Goal: Transaction & Acquisition: Purchase product/service

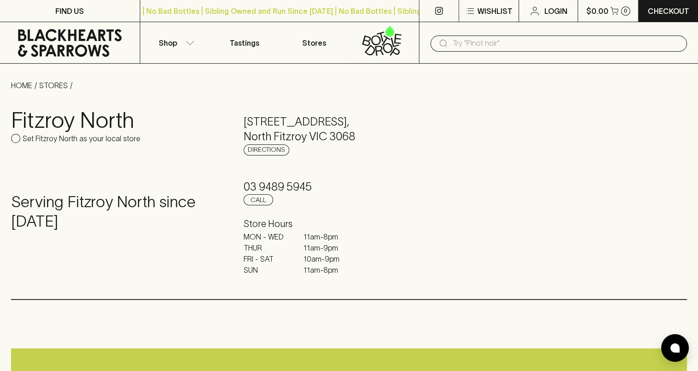
click at [90, 24] on link at bounding box center [70, 43] width 140 height 42
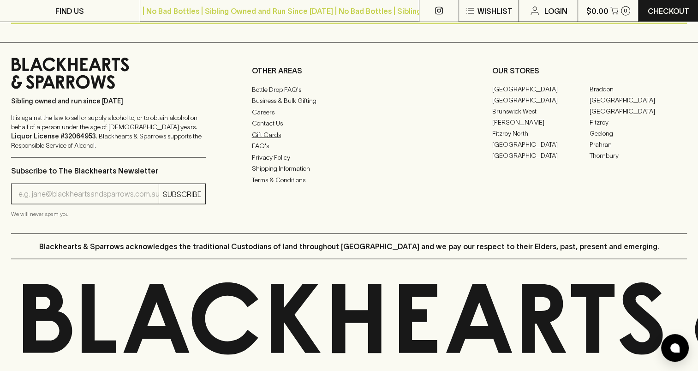
scroll to position [2005, 0]
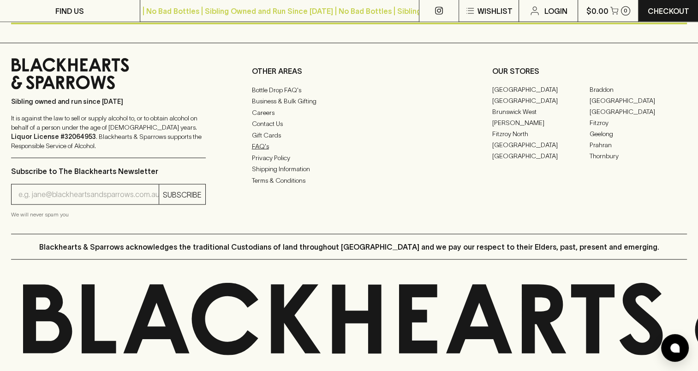
click at [262, 152] on link "FAQ's" at bounding box center [349, 146] width 195 height 11
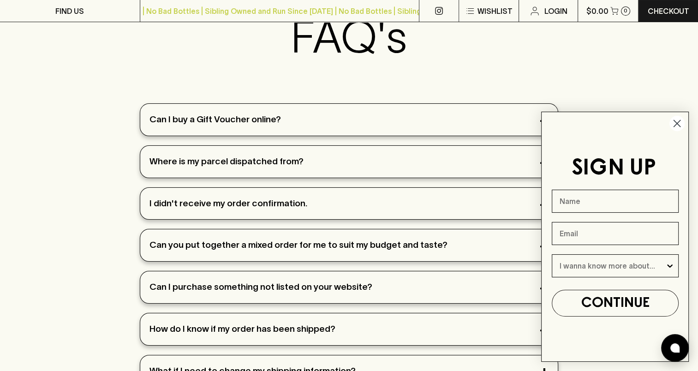
scroll to position [92, 0]
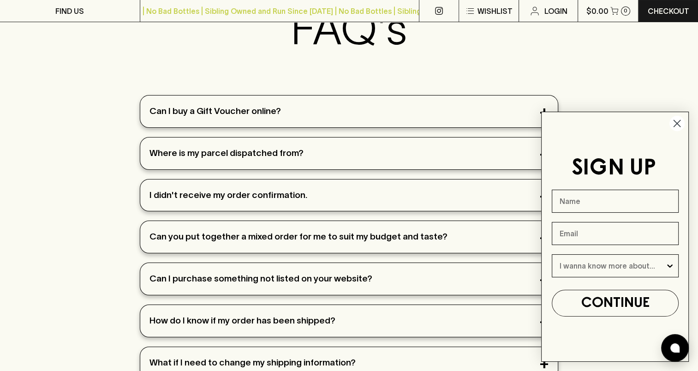
click at [677, 126] on circle "Close dialog" at bounding box center [677, 123] width 15 height 15
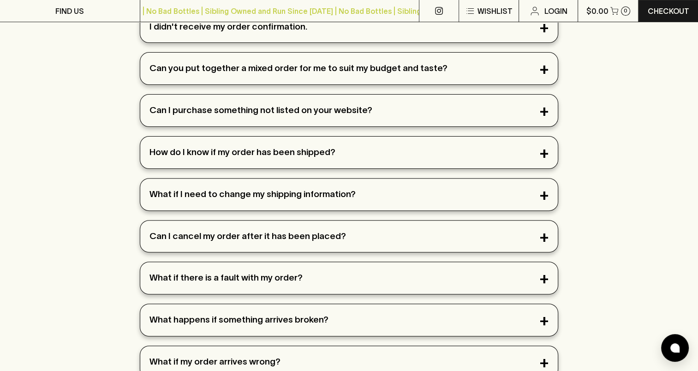
scroll to position [277, 0]
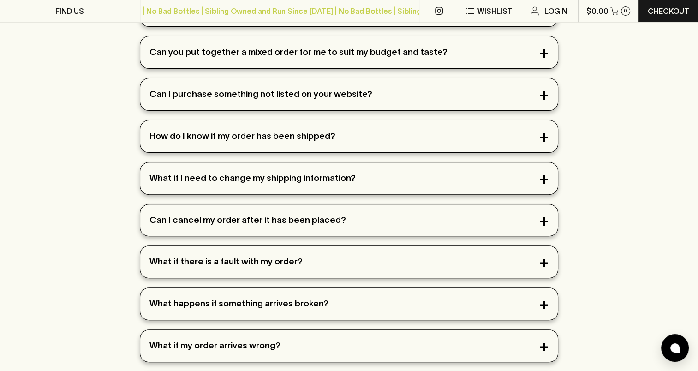
click at [403, 181] on div "What if I need to change my shipping information?" at bounding box center [349, 178] width 418 height 32
click at [384, 175] on div "What if I need to change my shipping information?" at bounding box center [349, 178] width 418 height 32
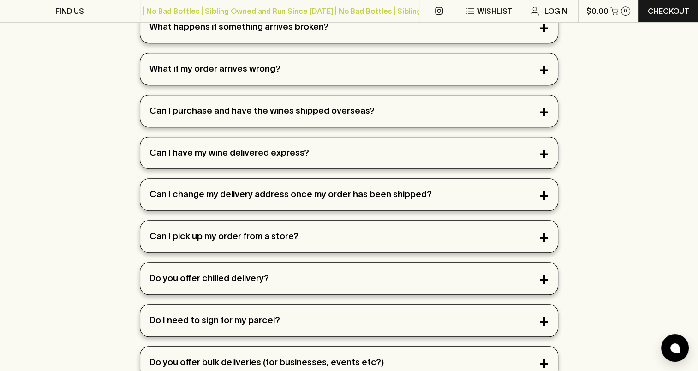
scroll to position [646, 0]
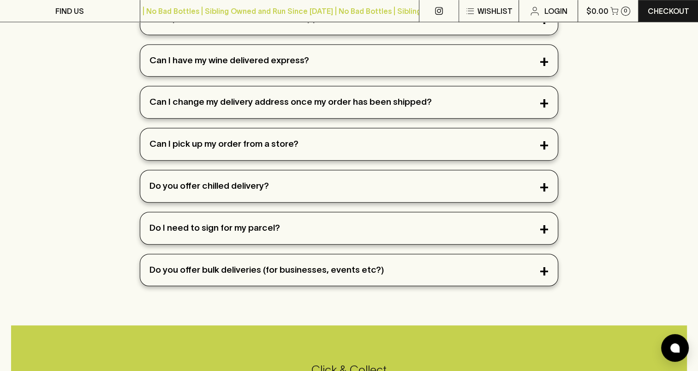
click at [352, 268] on div "Do you offer bulk deliveries (for businesses, events etc?)" at bounding box center [349, 270] width 418 height 32
click at [380, 212] on div "Do I need to sign for my parcel?" at bounding box center [349, 228] width 418 height 32
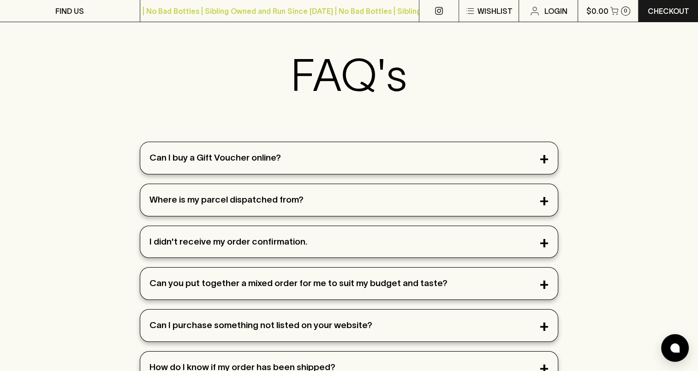
scroll to position [0, 0]
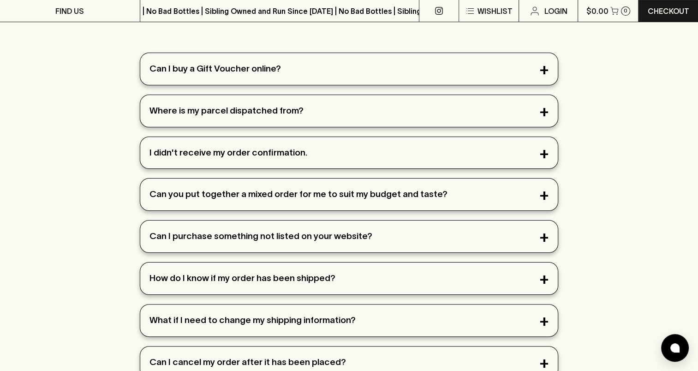
scroll to position [138, 0]
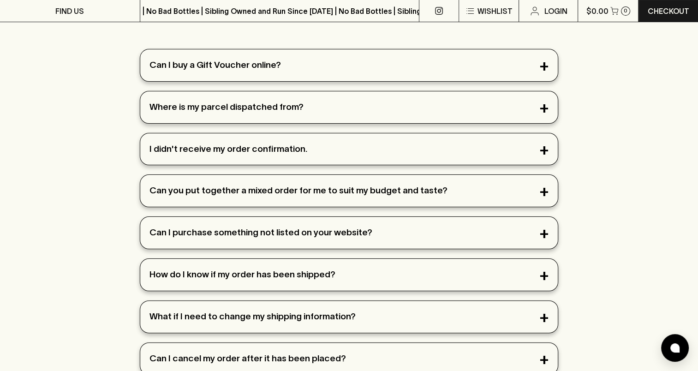
click at [212, 66] on div "Can I buy a Gift Voucher online?" at bounding box center [349, 65] width 418 height 32
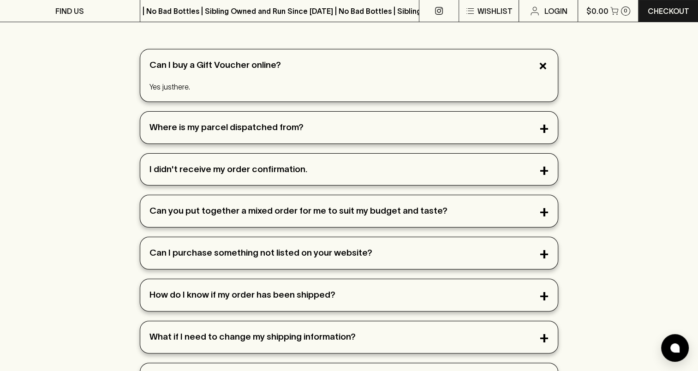
click at [244, 132] on div "Where is my parcel dispatched from?" at bounding box center [349, 128] width 418 height 32
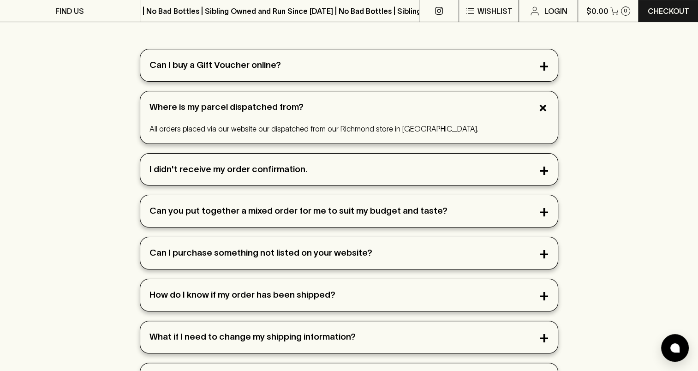
click at [240, 161] on div "I didn't receive my order confirmation." at bounding box center [349, 170] width 418 height 32
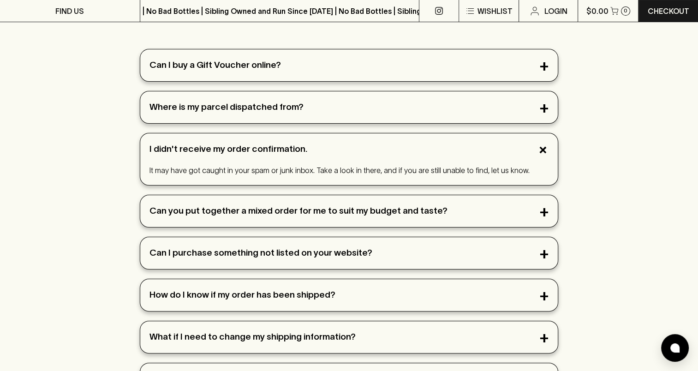
click at [327, 204] on div "Can you put together a mixed order for me to suit my budget and taste?" at bounding box center [349, 211] width 418 height 32
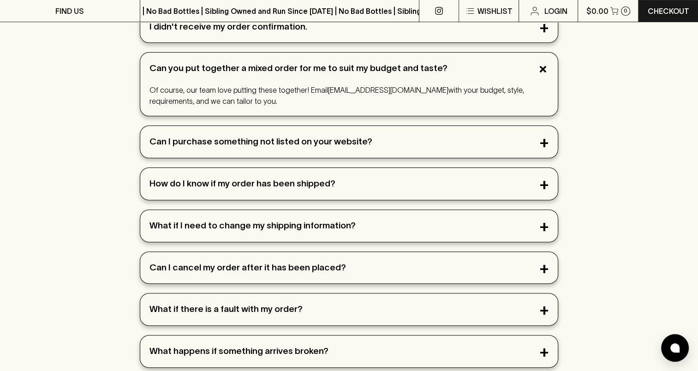
scroll to position [277, 0]
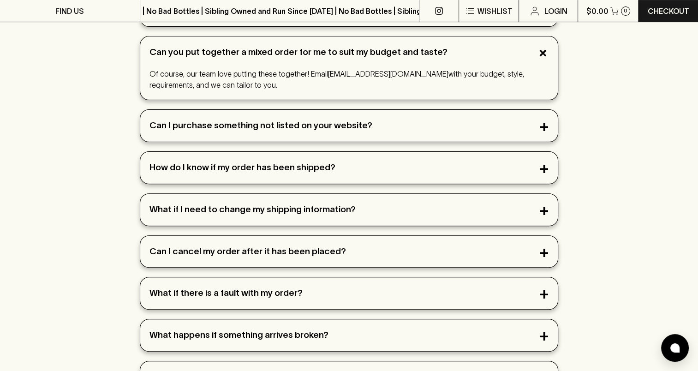
click at [236, 133] on div "Can I purchase something not listed on your website?" at bounding box center [349, 126] width 418 height 32
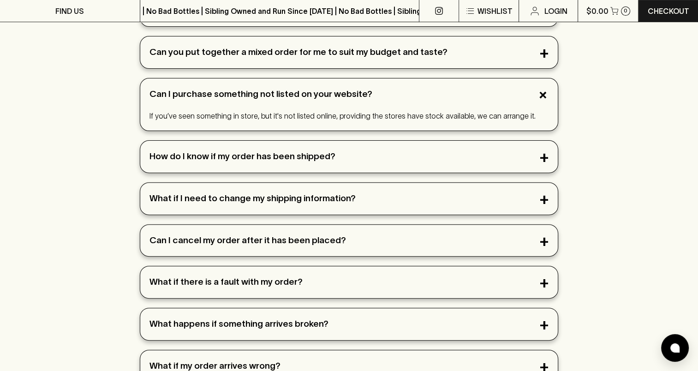
click at [241, 149] on div "How do I know if my order has been shipped?" at bounding box center [349, 157] width 418 height 32
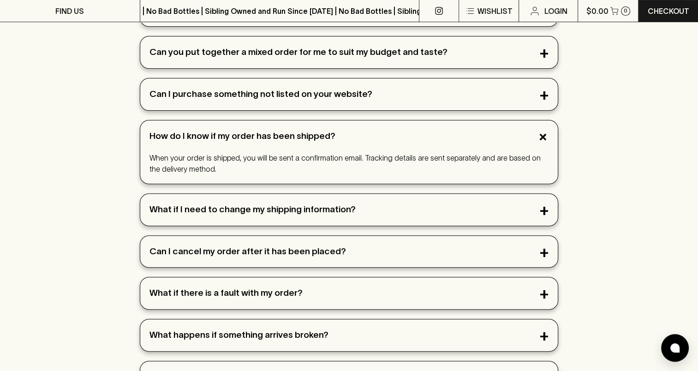
click at [260, 205] on div "What if I need to change my shipping information?" at bounding box center [349, 210] width 418 height 32
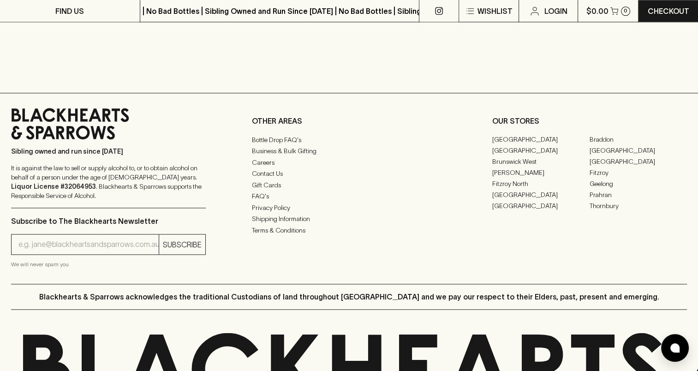
scroll to position [1108, 0]
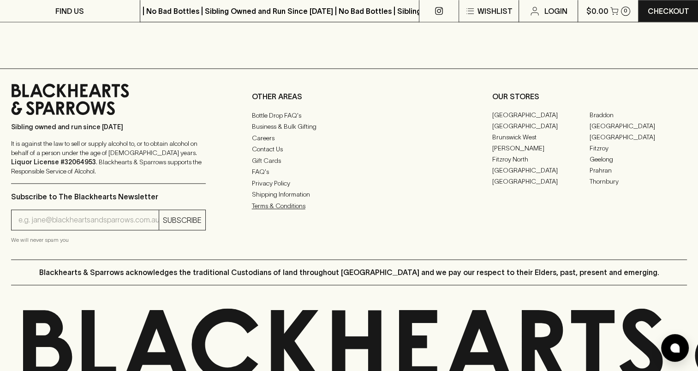
click at [286, 211] on link "Terms & Conditions" at bounding box center [349, 205] width 195 height 11
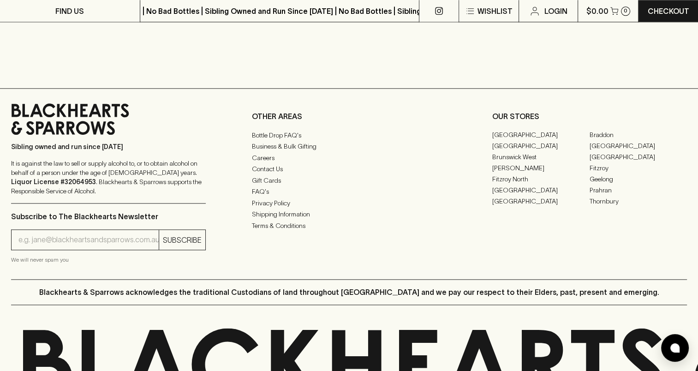
scroll to position [1079, 0]
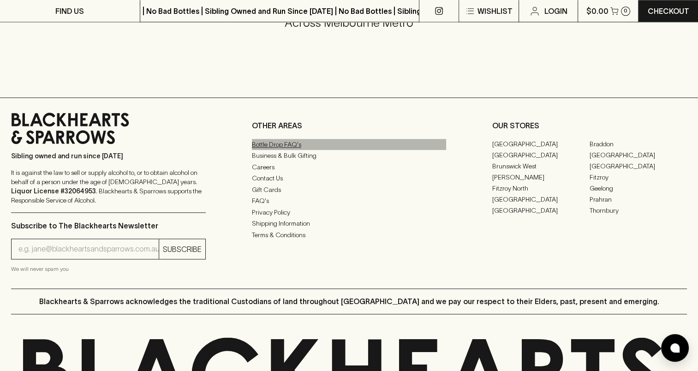
click at [263, 142] on link "Bottle Drop FAQ's" at bounding box center [349, 144] width 195 height 11
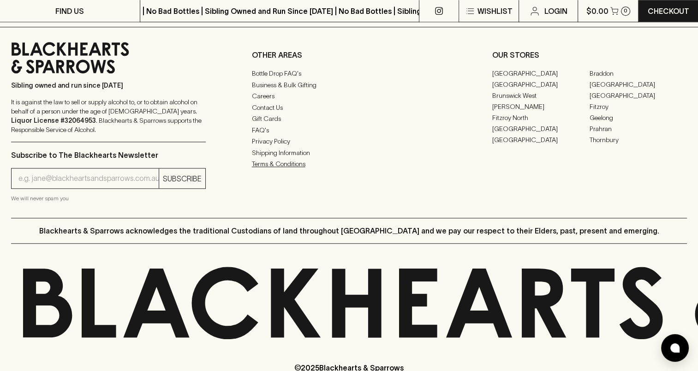
scroll to position [856, 0]
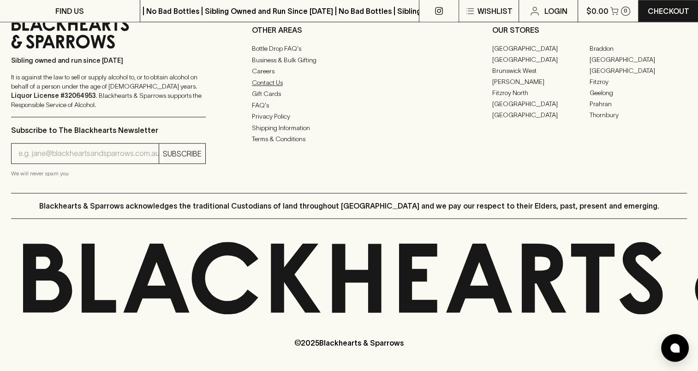
click at [274, 87] on link "Contact Us" at bounding box center [349, 82] width 195 height 11
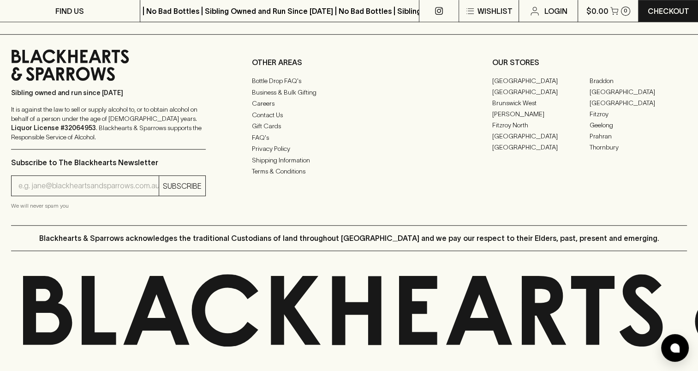
scroll to position [579, 0]
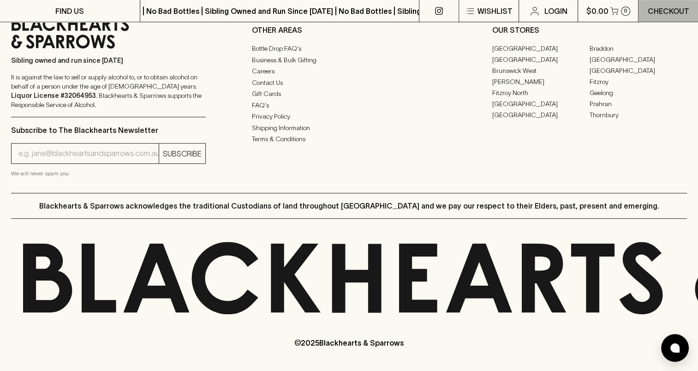
click at [668, 12] on p "Checkout" at bounding box center [669, 11] width 42 height 11
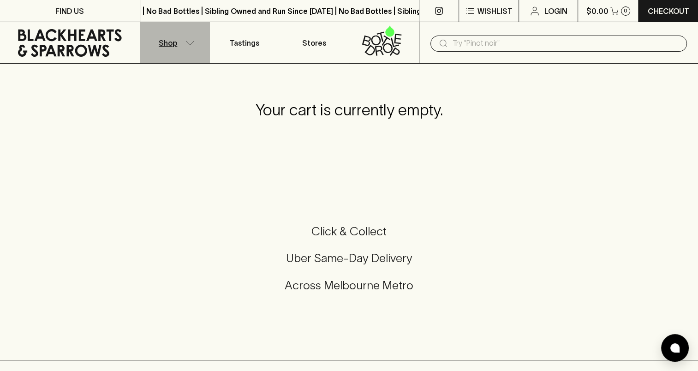
click at [171, 45] on p "Shop" at bounding box center [168, 42] width 18 height 11
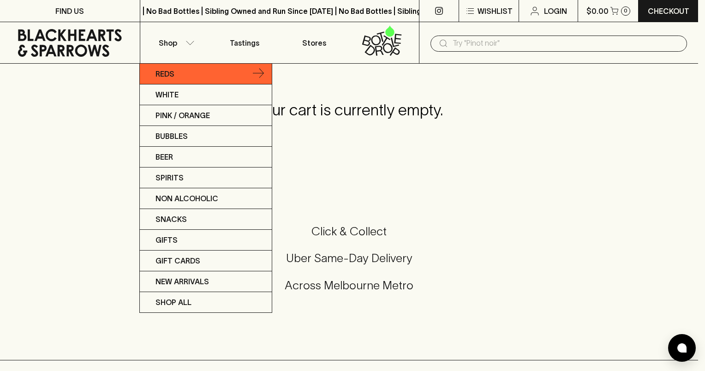
click at [175, 81] on link "Reds" at bounding box center [206, 74] width 132 height 21
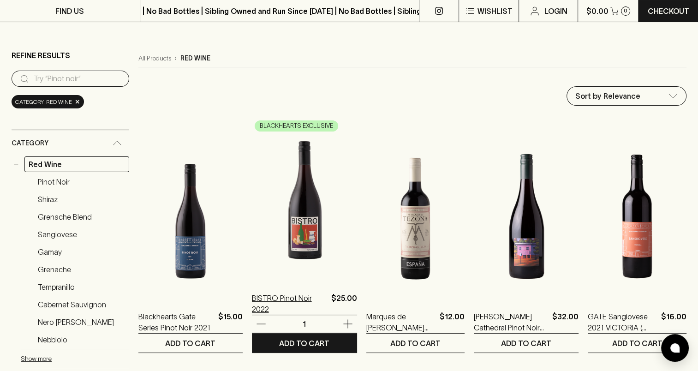
scroll to position [138, 0]
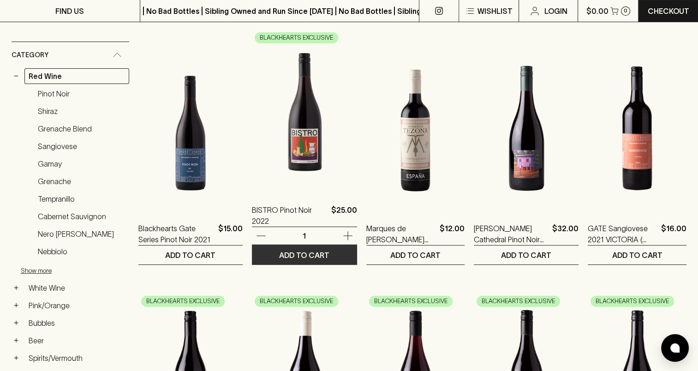
click at [308, 255] on p "ADD TO CART" at bounding box center [304, 255] width 50 height 11
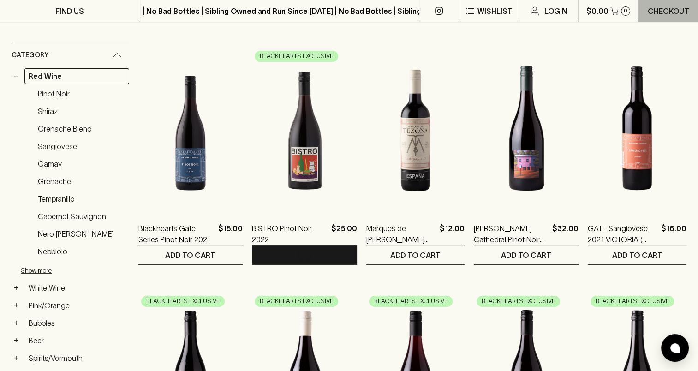
click at [662, 17] on link "Checkout" at bounding box center [669, 11] width 60 height 22
